Goal: Task Accomplishment & Management: Manage account settings

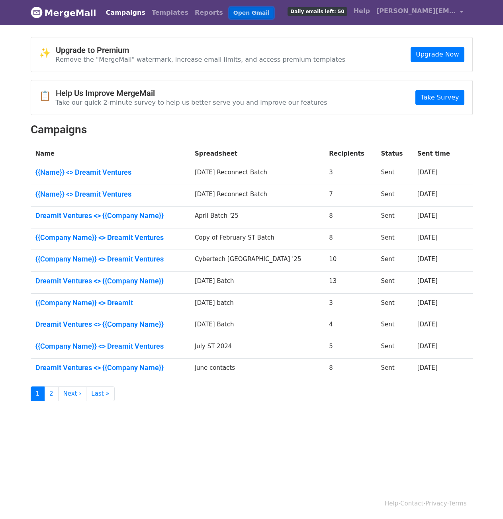
click at [229, 10] on link "Open Gmail" at bounding box center [251, 13] width 44 height 12
click at [230, 14] on link "Open Gmail" at bounding box center [251, 13] width 44 height 12
click at [429, 14] on span "[PERSON_NAME][EMAIL_ADDRESS][DOMAIN_NAME]" at bounding box center [416, 11] width 80 height 10
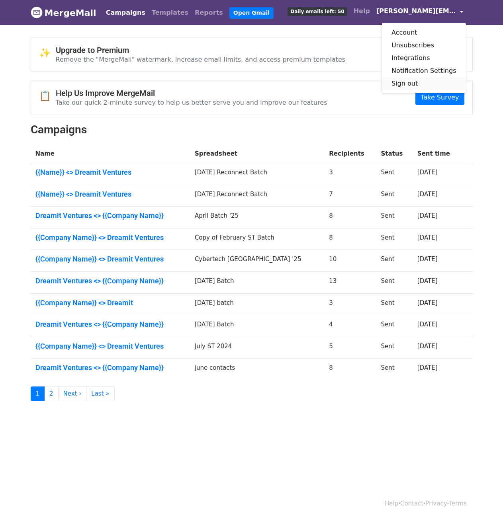
click at [414, 84] on link "Sign out" at bounding box center [424, 83] width 84 height 13
